Goal: Transaction & Acquisition: Book appointment/travel/reservation

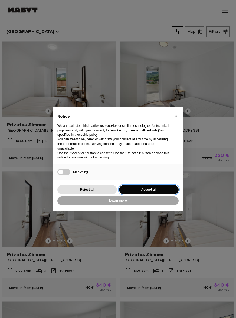
click at [157, 190] on button "Accept all" at bounding box center [148, 189] width 59 height 9
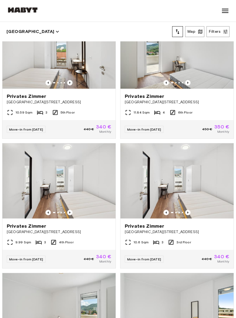
scroll to position [28, 0]
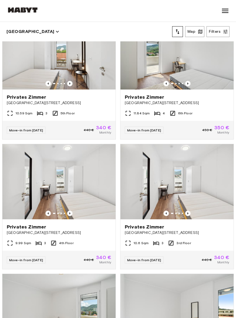
click at [88, 112] on div "10.59 Sqm 3 5th Floor" at bounding box center [58, 115] width 113 height 11
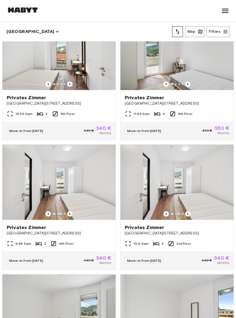
scroll to position [26, 0]
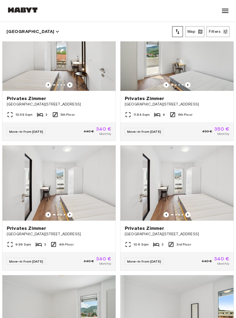
click at [41, 131] on span "Move-in from 19 Aug 25" at bounding box center [26, 131] width 34 height 4
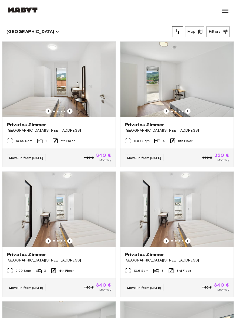
scroll to position [0, 0]
click at [195, 32] on button "Map" at bounding box center [194, 31] width 19 height 11
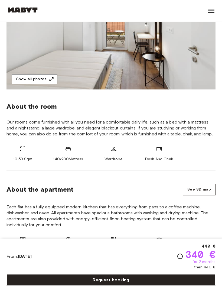
scroll to position [127, 0]
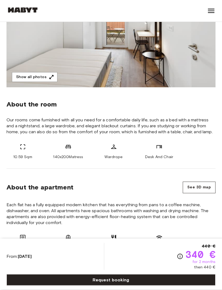
click at [152, 286] on link "Request booking" at bounding box center [110, 279] width 209 height 11
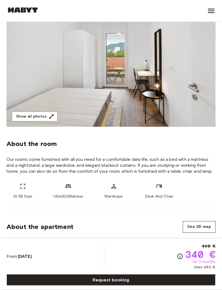
scroll to position [87, 0]
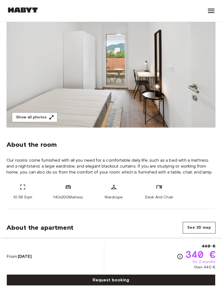
click at [52, 118] on icon "button" at bounding box center [51, 117] width 5 height 5
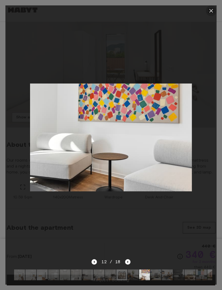
click at [212, 9] on icon "button" at bounding box center [211, 11] width 6 height 6
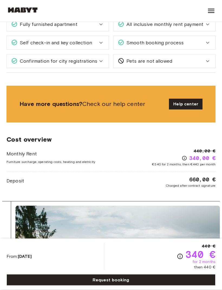
scroll to position [899, 0]
click at [35, 270] on div "From: Aug 19 2025 440 € 340 € for 2 months then 440 €" at bounding box center [110, 256] width 209 height 27
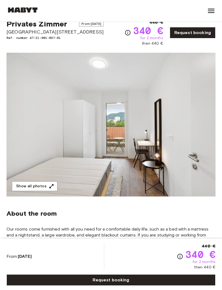
scroll to position [0, 0]
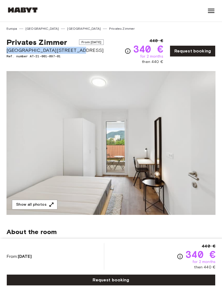
copy span "[GEOGRAPHIC_DATA][STREET_ADDRESS]"
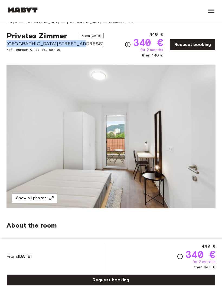
click at [94, 36] on span "From Aug 19 2025" at bounding box center [91, 35] width 25 height 5
click at [88, 37] on span "From Aug 19 2025" at bounding box center [91, 35] width 25 height 5
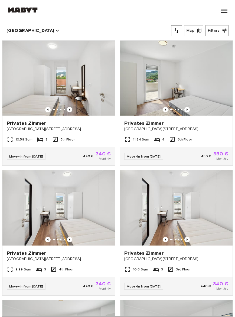
scroll to position [1, 0]
